Goal: Transaction & Acquisition: Purchase product/service

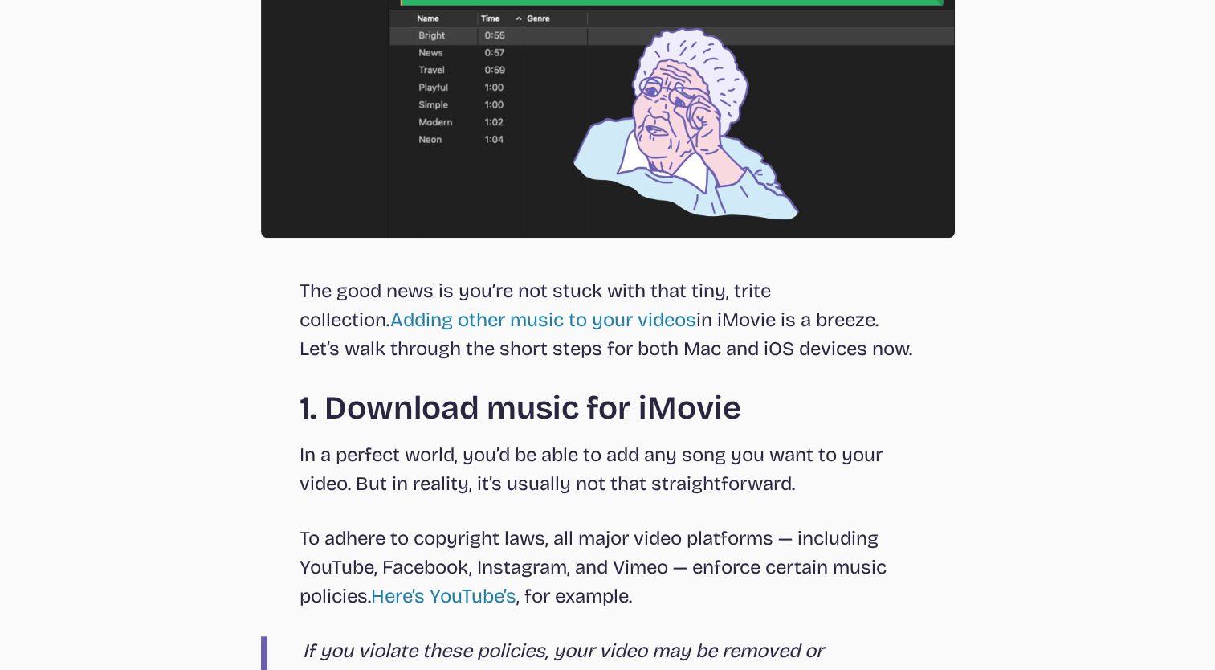
scroll to position [1226, 0]
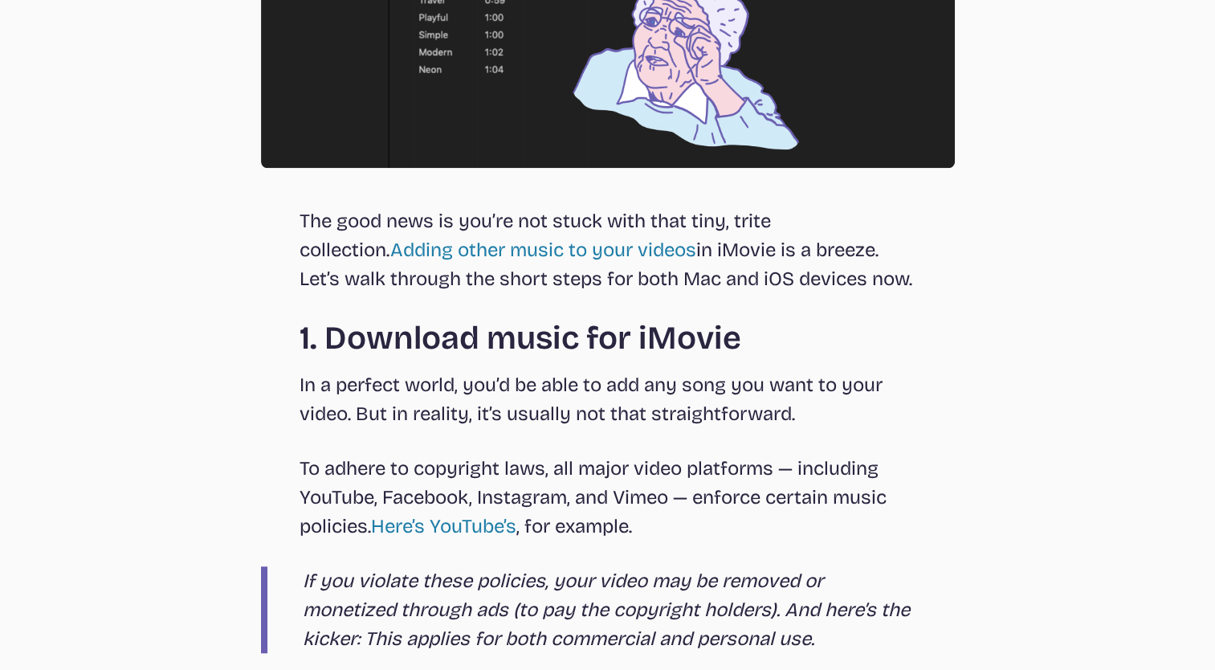
click at [408, 412] on p "In a perfect world, you’d be able to add any song you want to your video. But i…" at bounding box center [607, 399] width 617 height 58
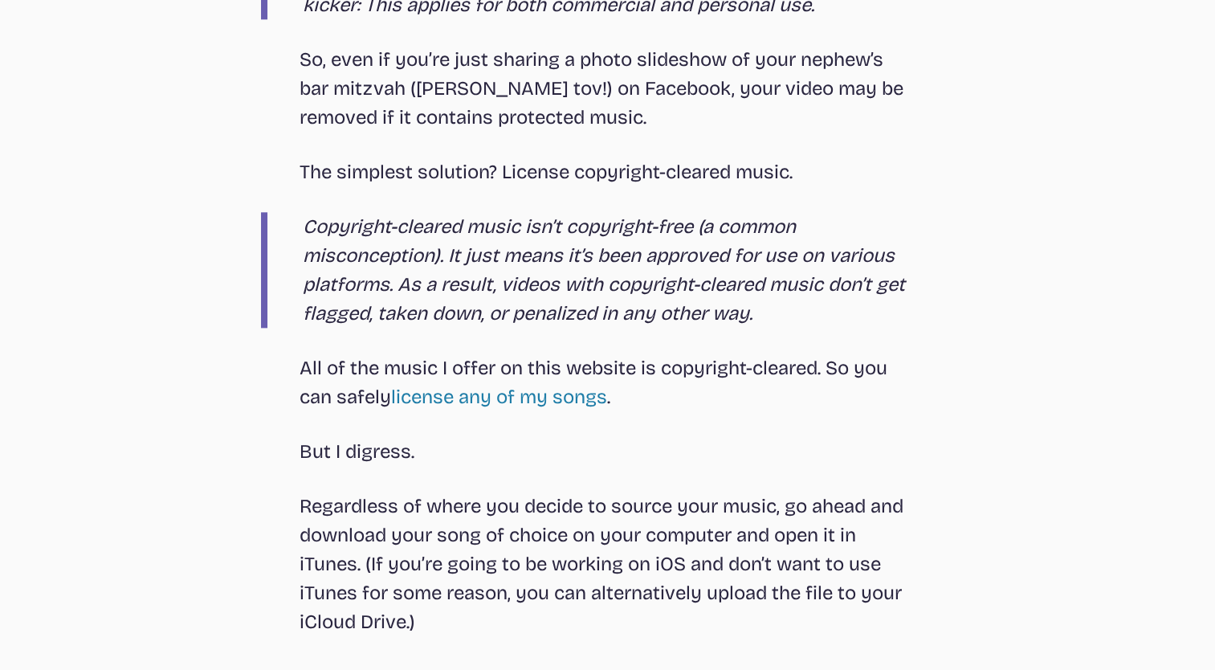
scroll to position [1896, 0]
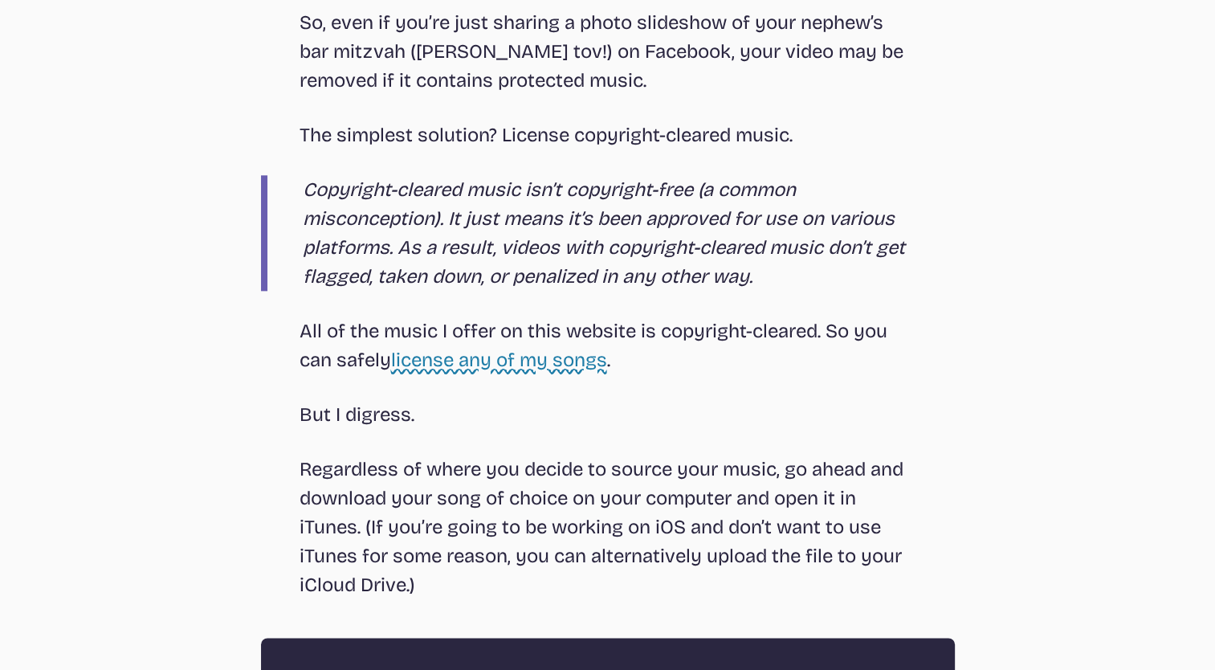
click at [527, 363] on link "license any of my songs" at bounding box center [499, 359] width 216 height 22
select select "most popular"
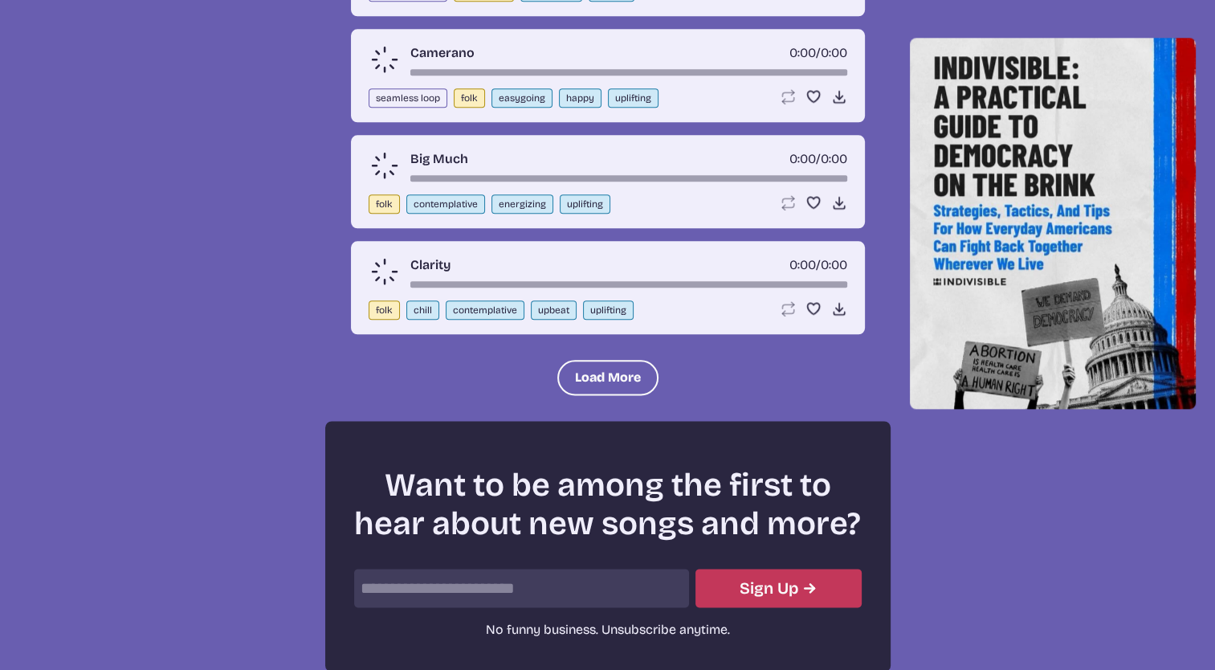
scroll to position [575, 0]
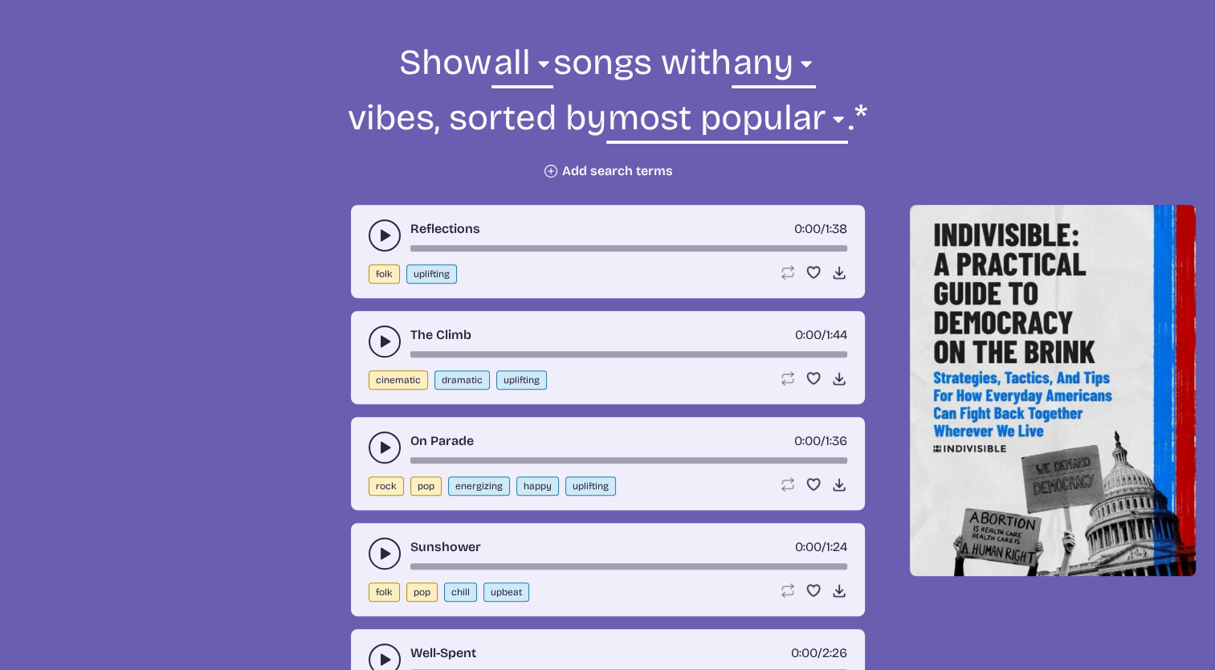
click at [382, 234] on use "play-pause toggle" at bounding box center [385, 235] width 16 height 16
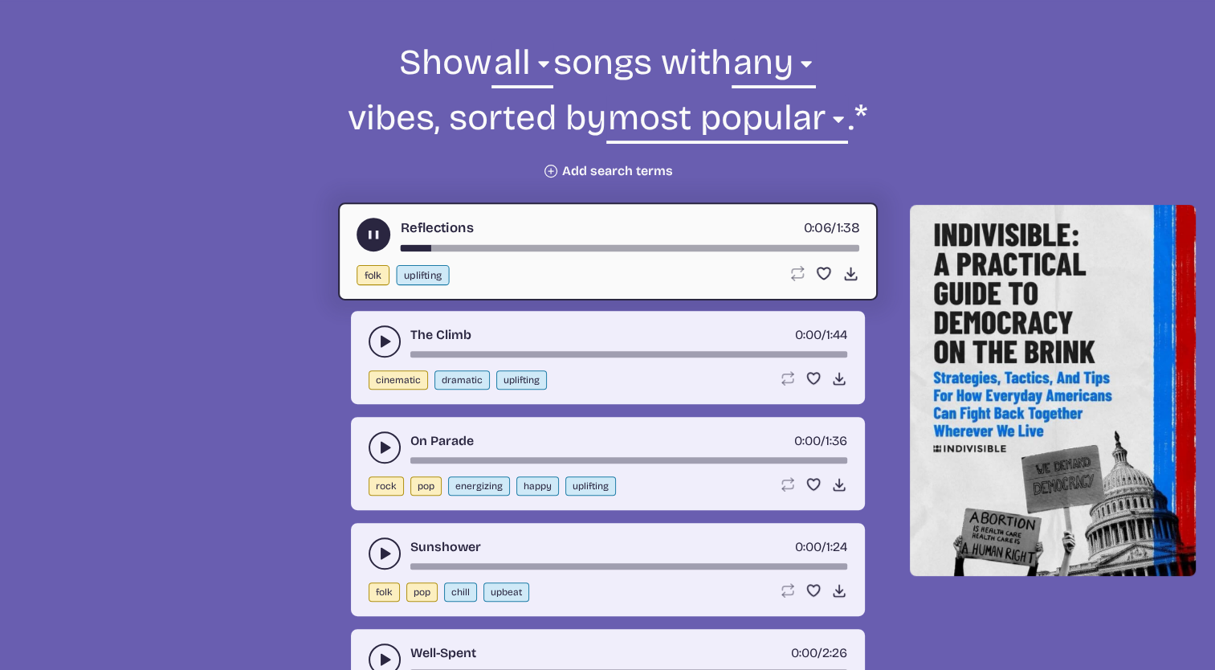
click at [382, 234] on button "play-pause toggle" at bounding box center [373, 235] width 34 height 34
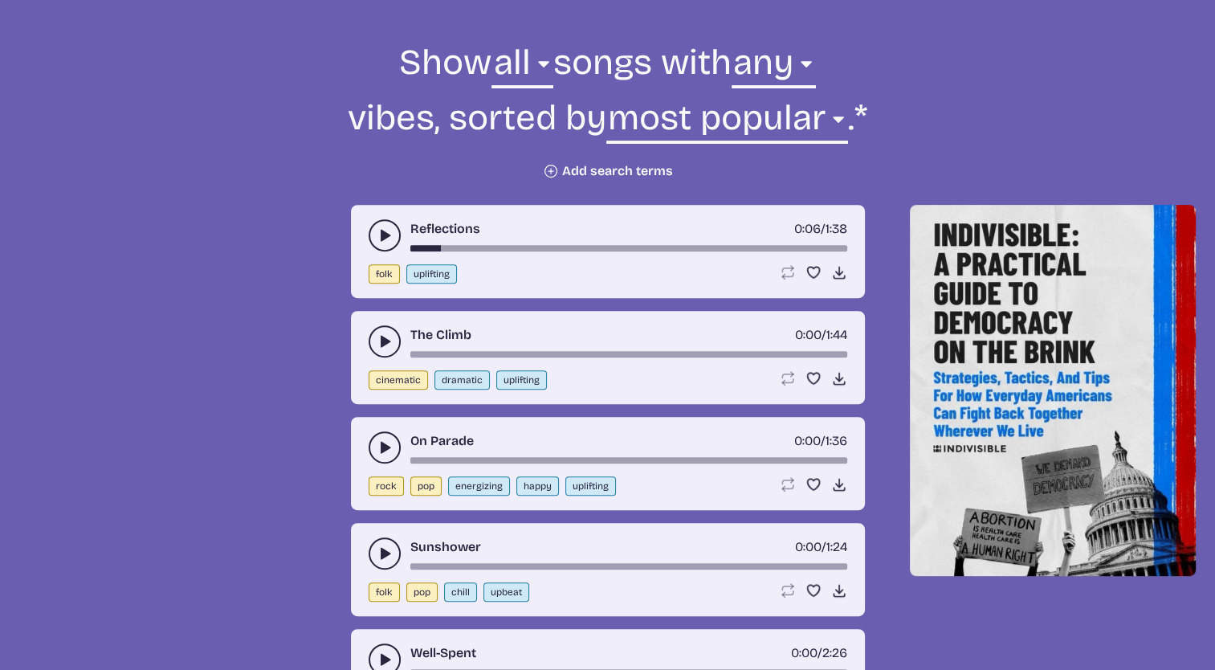
click at [386, 339] on use "play-pause toggle" at bounding box center [385, 341] width 16 height 16
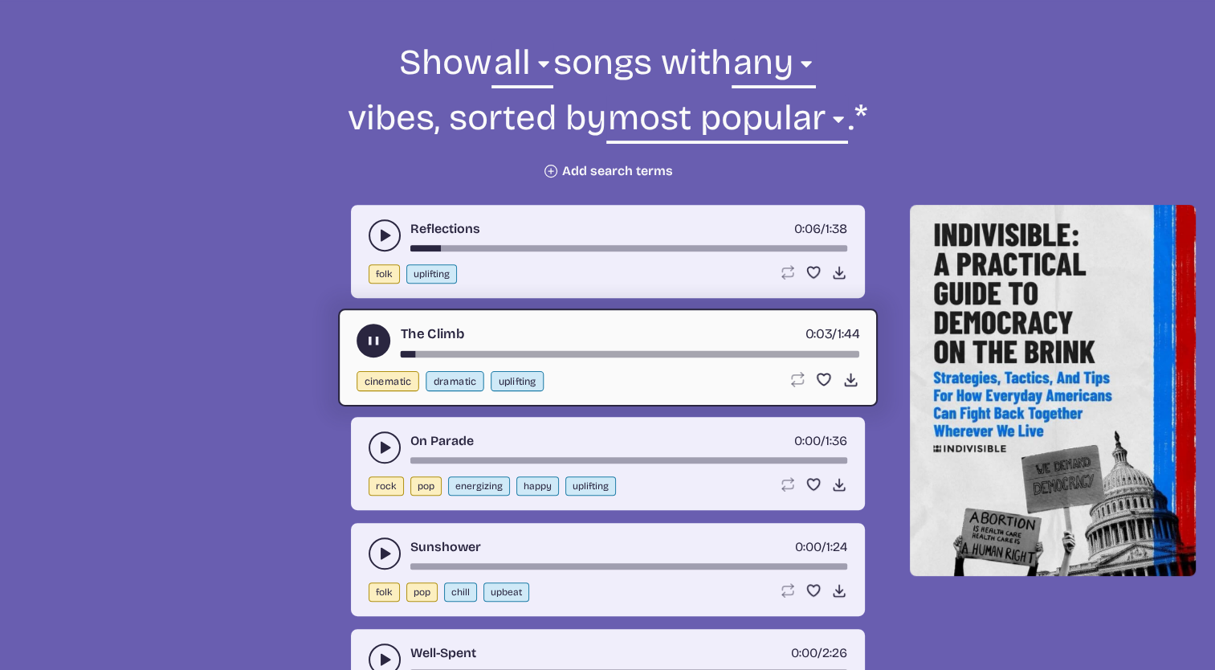
click at [386, 339] on button "play-pause toggle" at bounding box center [373, 341] width 34 height 34
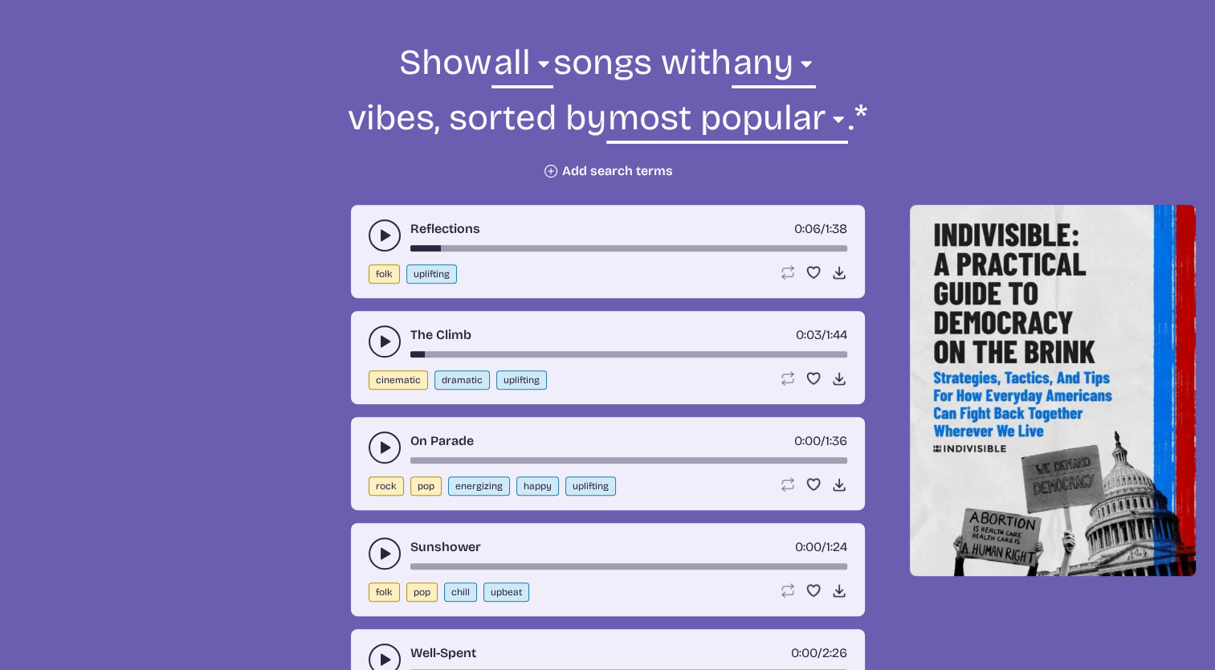
click at [383, 440] on use "play-pause toggle" at bounding box center [385, 447] width 16 height 16
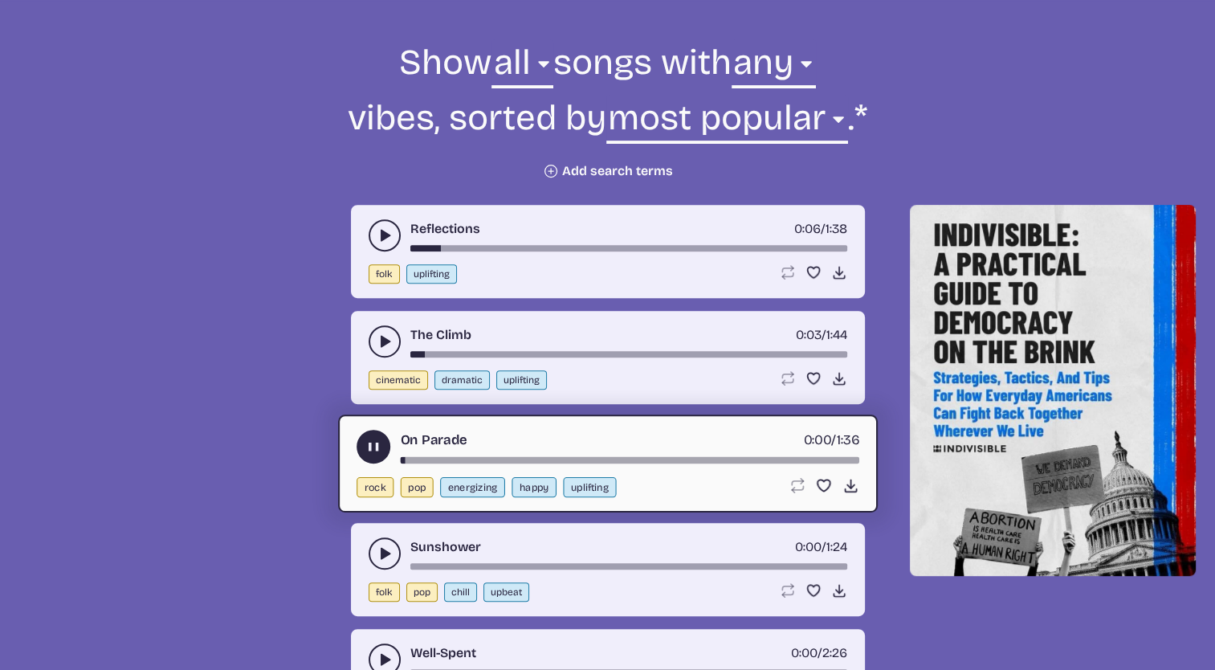
click at [383, 440] on button "play-pause toggle" at bounding box center [373, 447] width 34 height 34
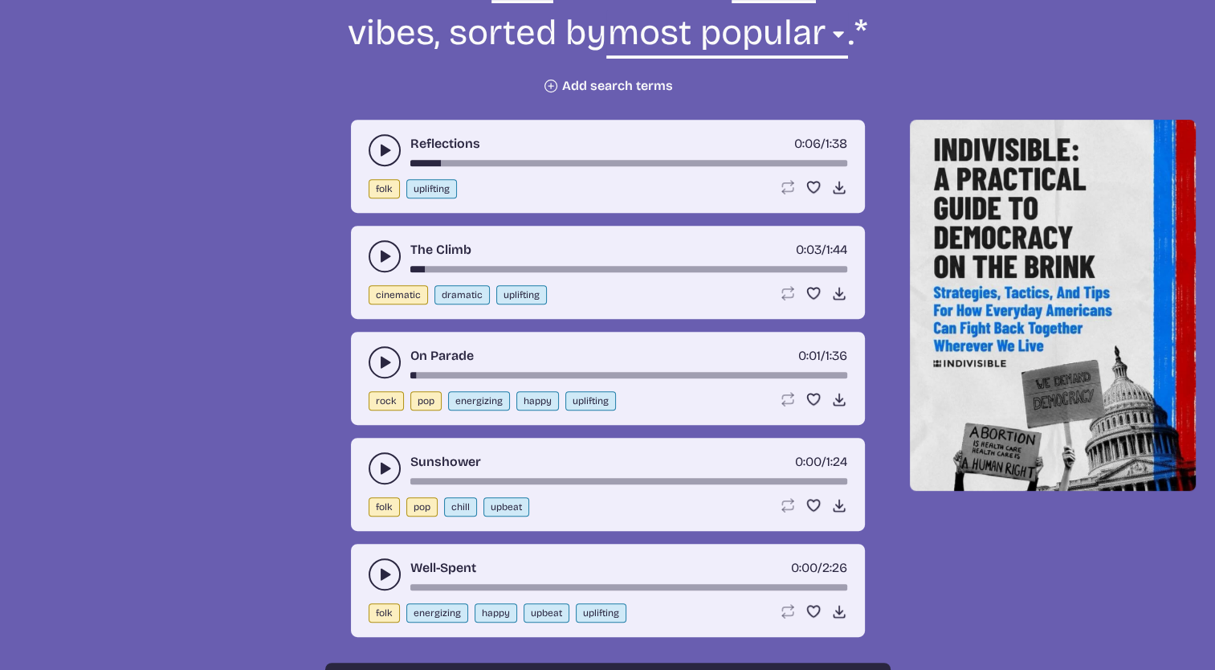
scroll to position [672, 0]
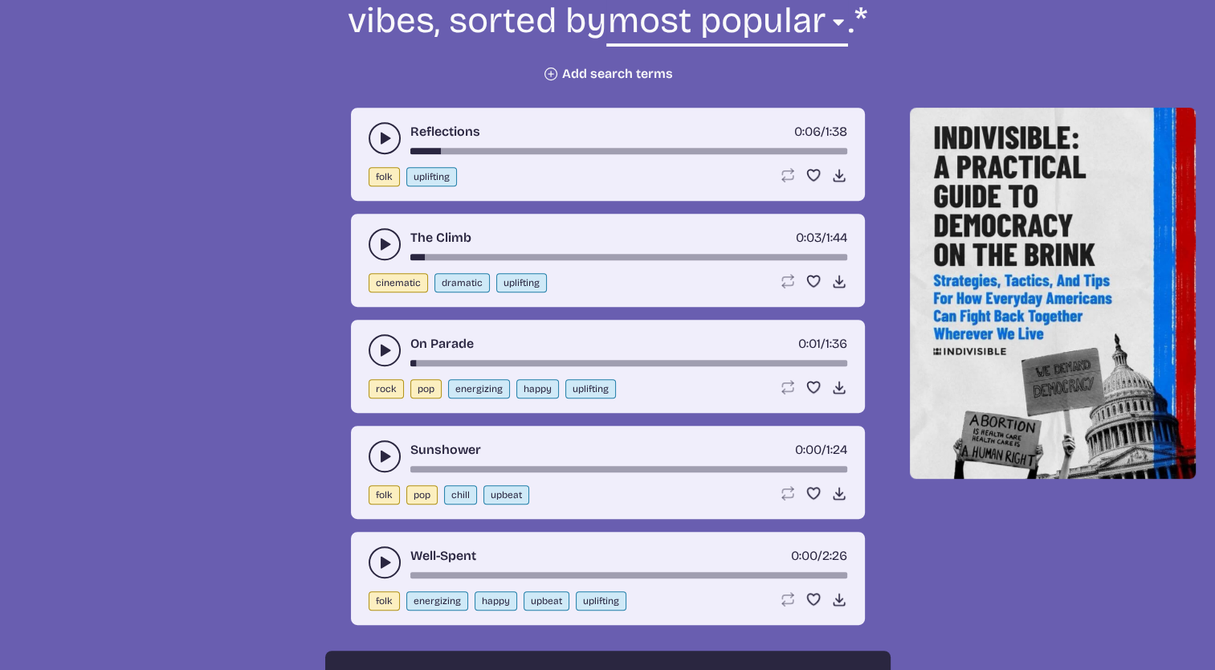
click at [372, 456] on button "play-pause toggle" at bounding box center [385, 456] width 32 height 32
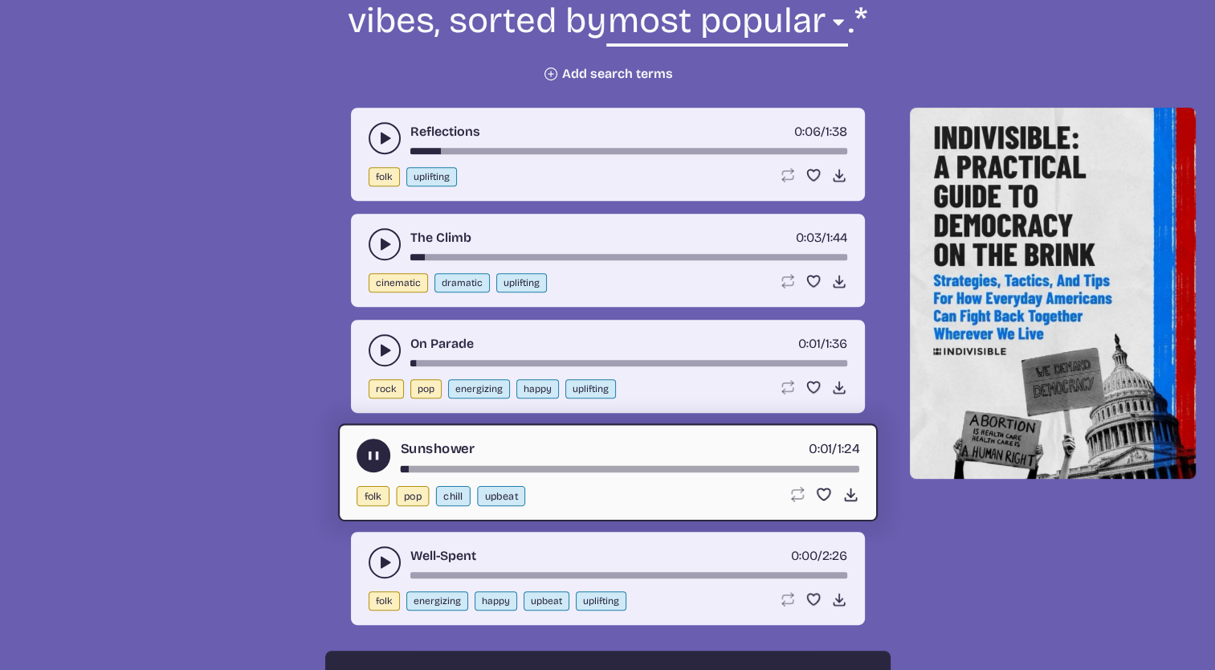
click at [372, 456] on use "play-pause toggle" at bounding box center [373, 455] width 17 height 17
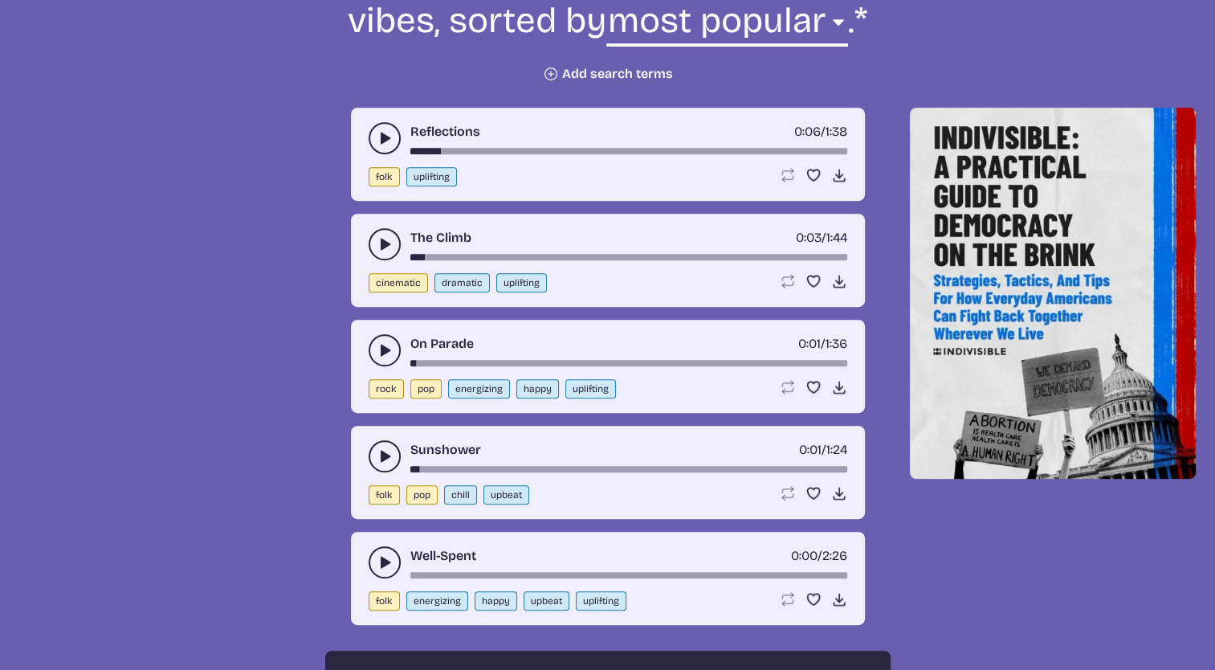
click at [388, 554] on icon "play-pause toggle" at bounding box center [385, 562] width 16 height 16
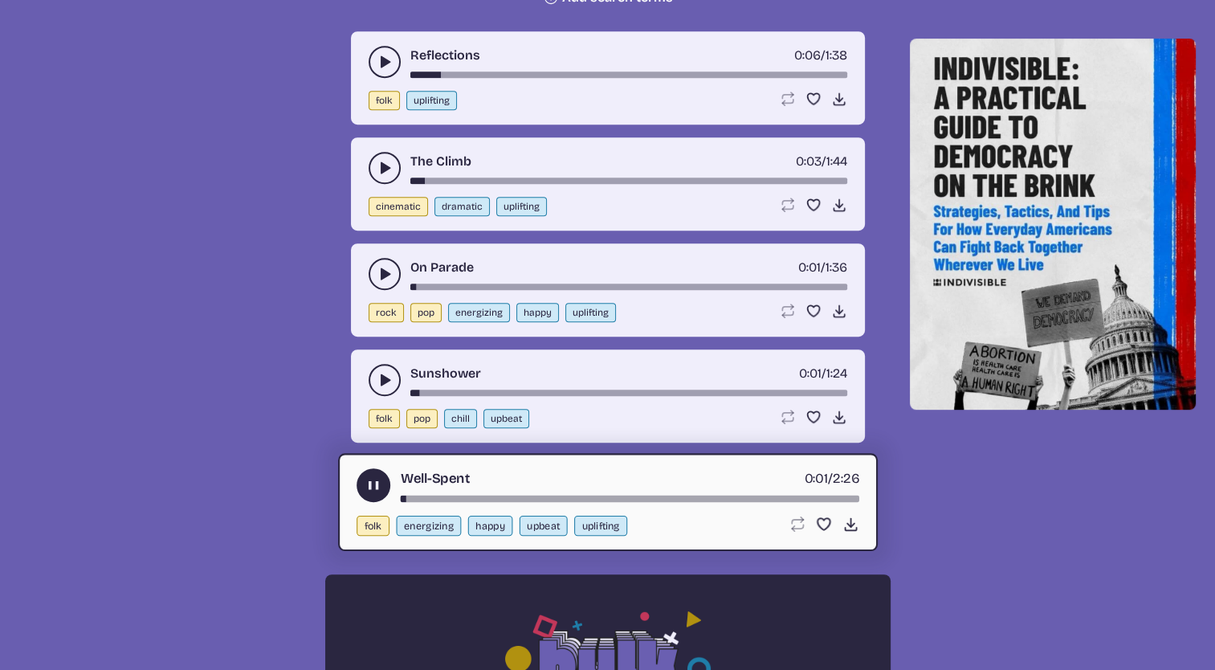
scroll to position [751, 0]
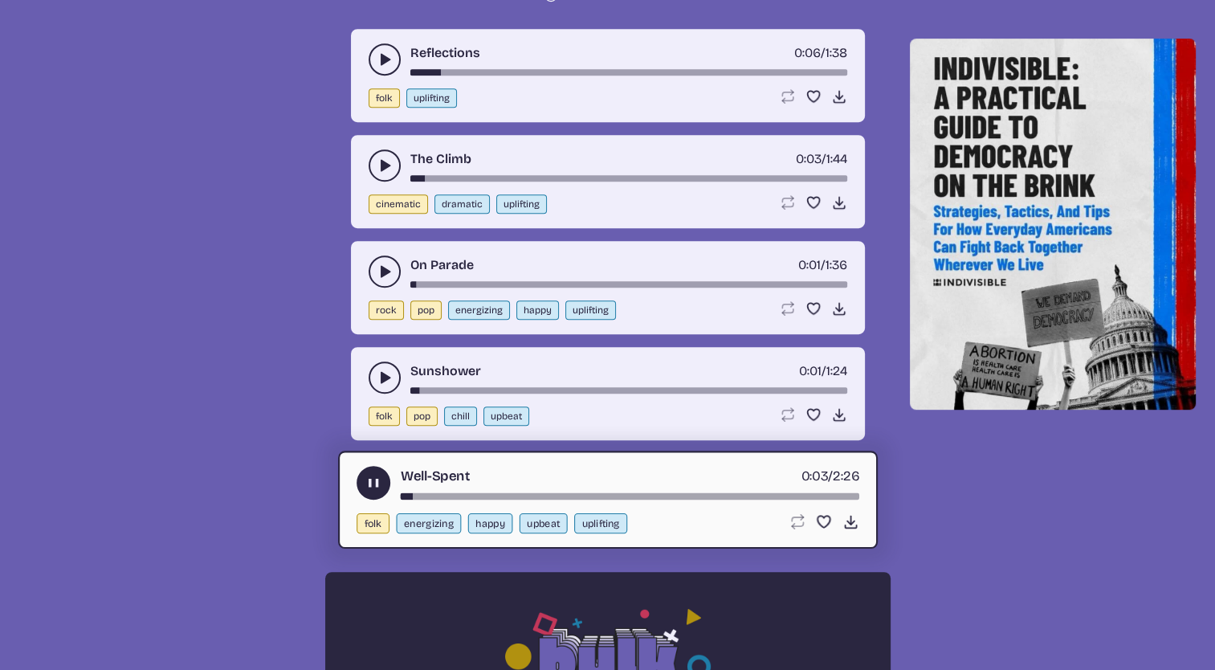
click at [369, 483] on use "play-pause toggle" at bounding box center [373, 483] width 17 height 17
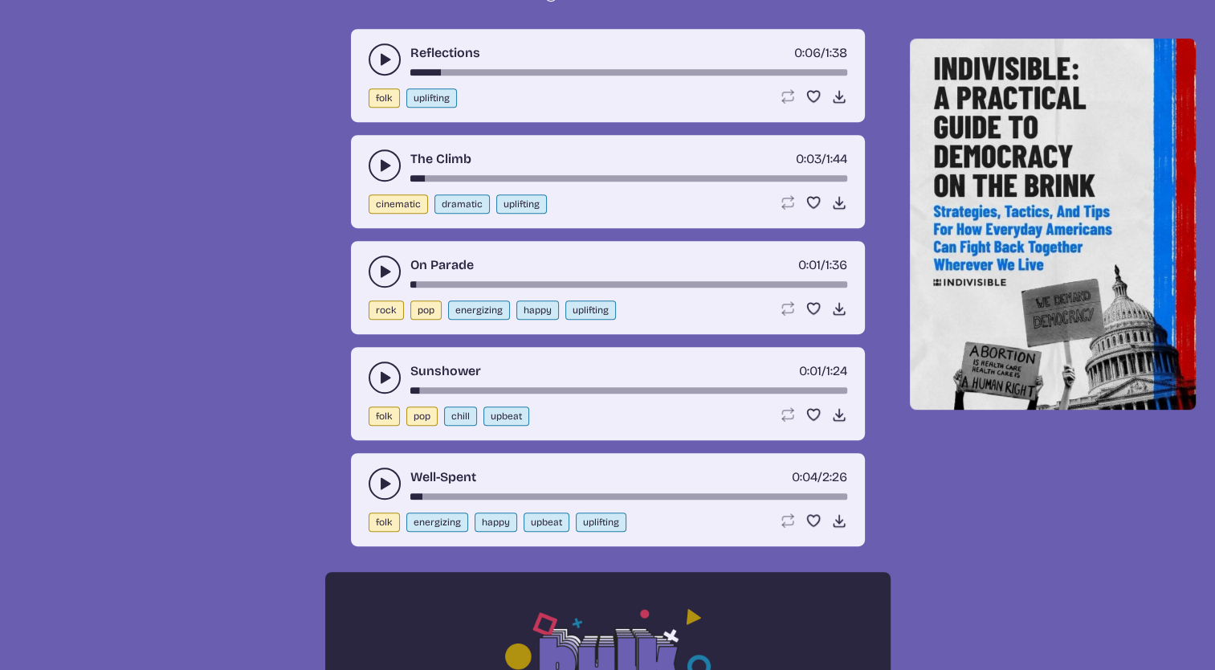
click at [385, 53] on icon "play-pause toggle" at bounding box center [385, 59] width 16 height 16
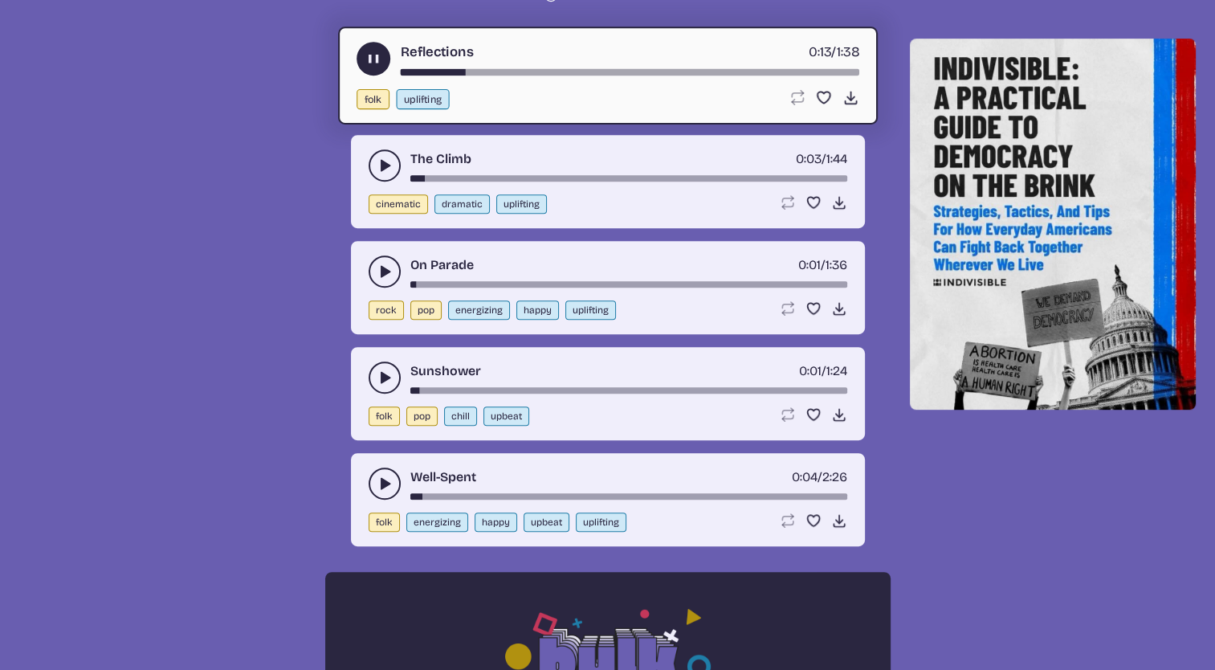
click at [366, 59] on use "play-pause toggle" at bounding box center [373, 59] width 17 height 17
